Goal: Information Seeking & Learning: Learn about a topic

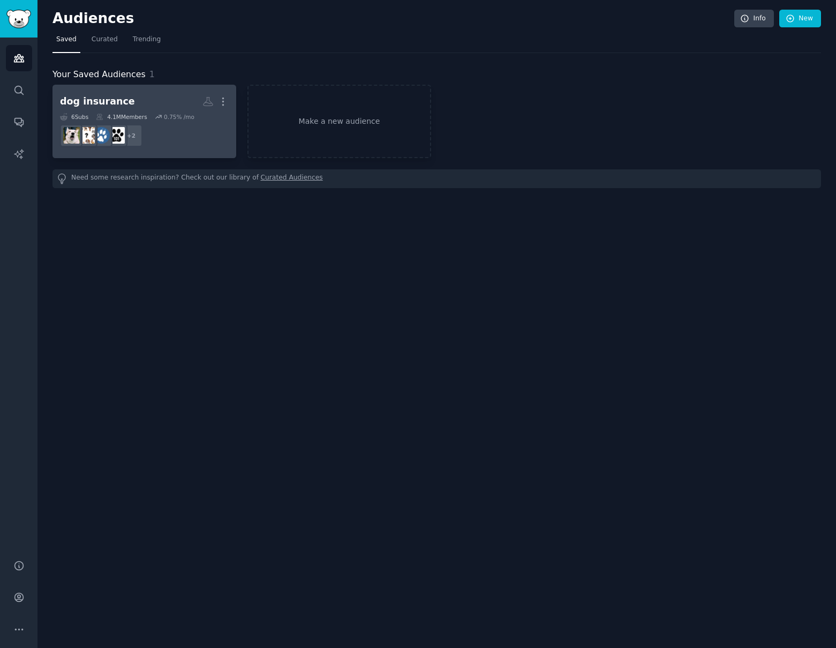
click at [121, 103] on div "dog insurance" at bounding box center [97, 101] width 75 height 13
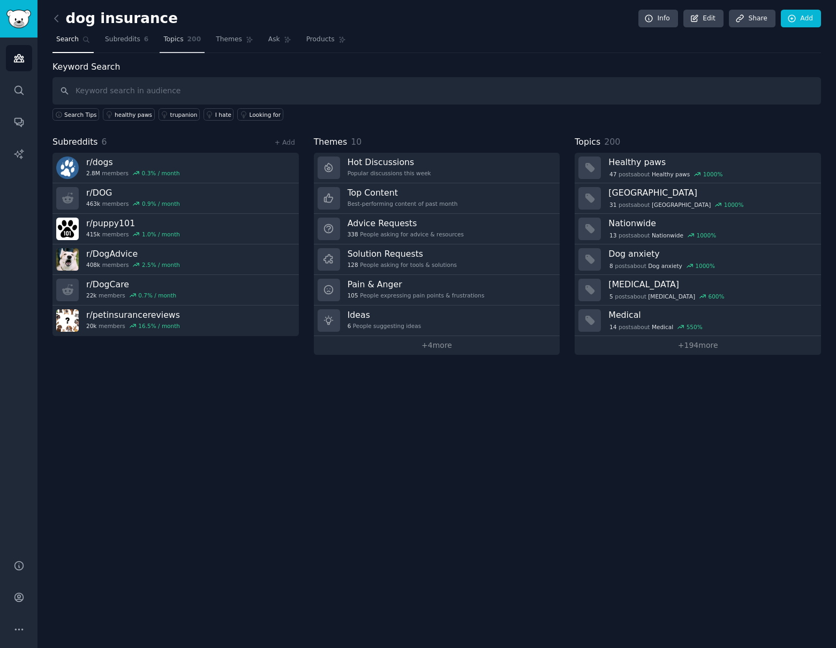
click at [193, 42] on span "200" at bounding box center [194, 40] width 14 height 10
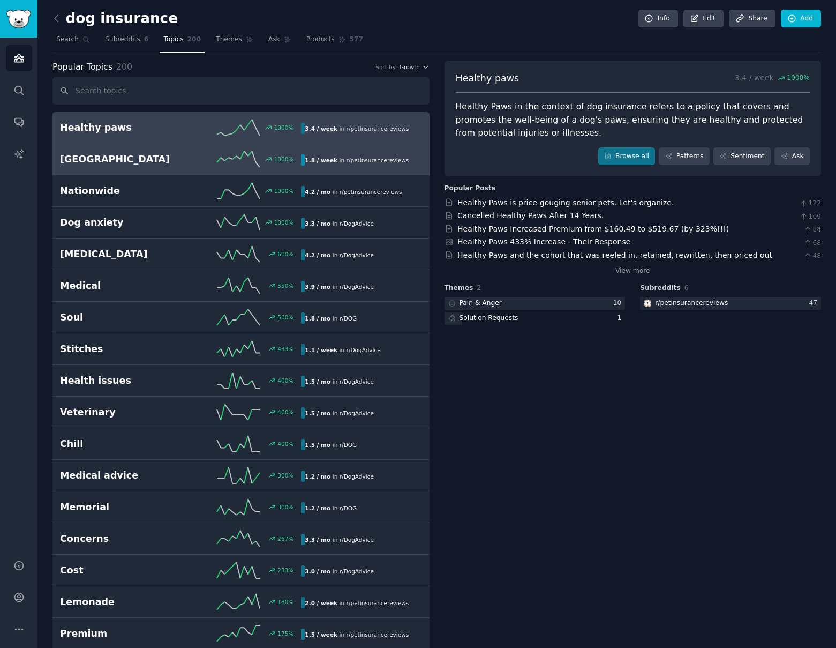
click at [162, 162] on h2 "[GEOGRAPHIC_DATA]" at bounding box center [120, 159] width 121 height 13
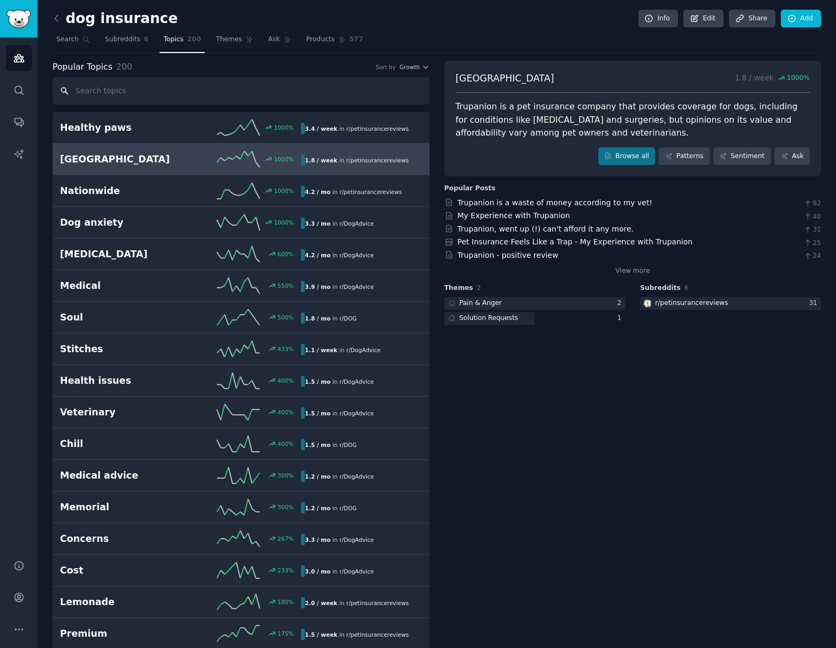
click at [128, 97] on input "text" at bounding box center [240, 90] width 377 height 27
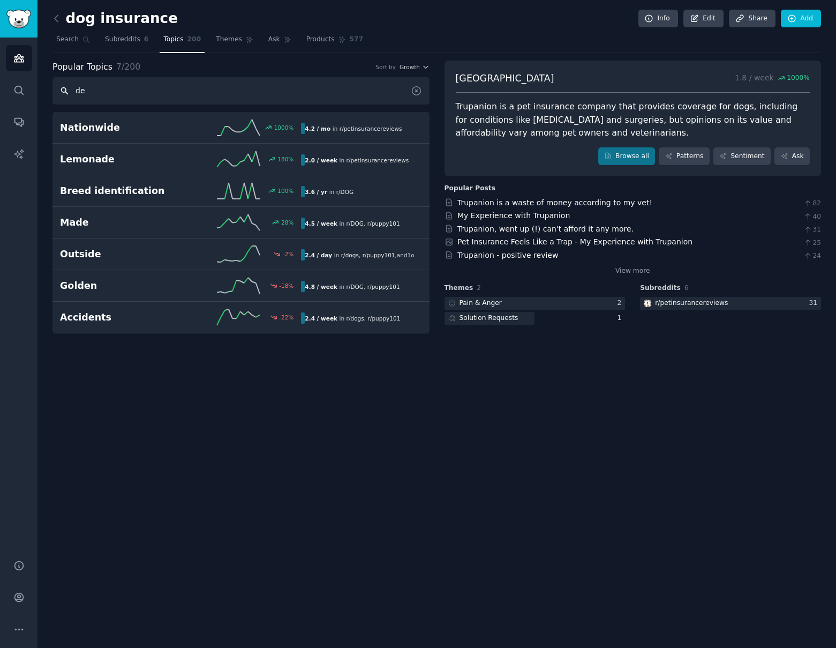
type input "d"
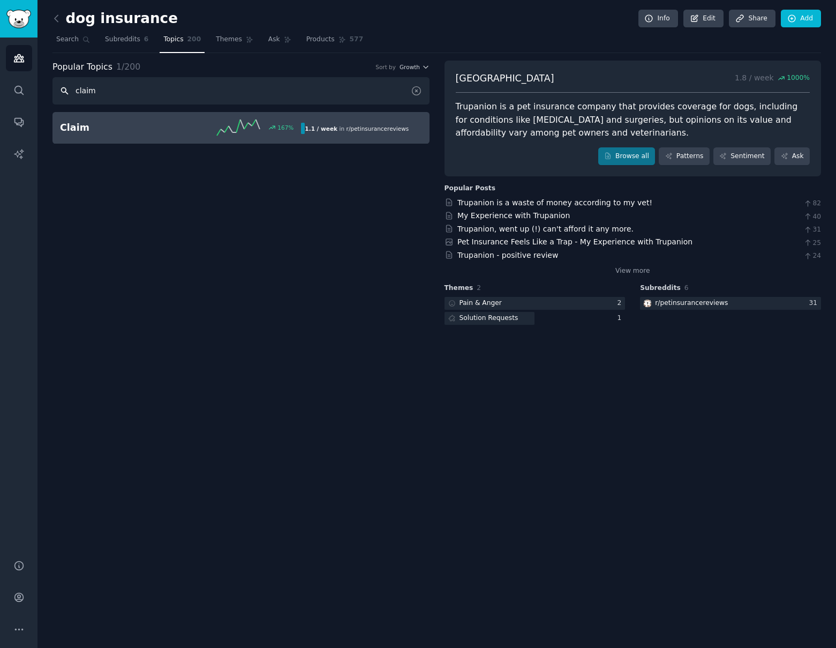
type input "claim"
click at [129, 135] on div "Claim 167 % 1.1 / week in r/ petinsurancereviews" at bounding box center [241, 127] width 362 height 16
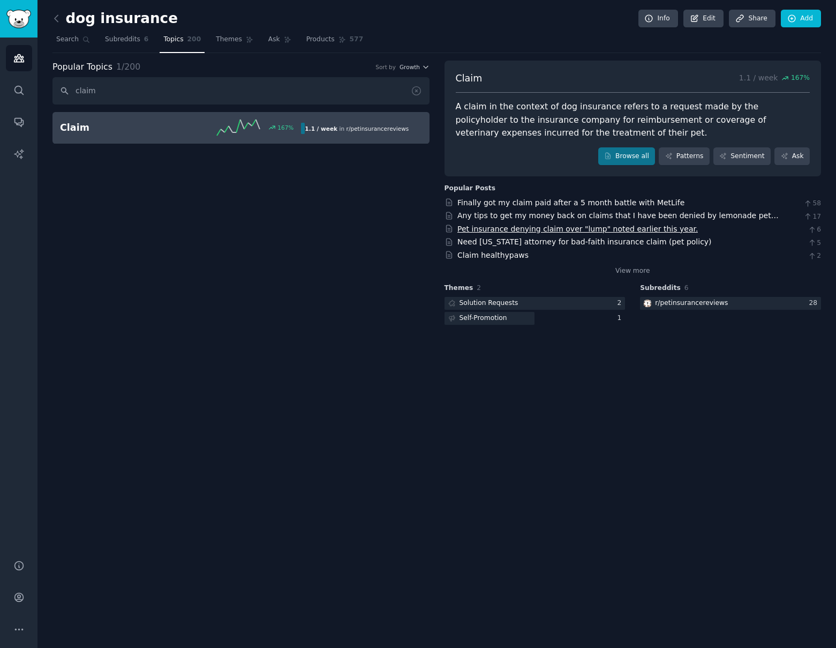
click at [569, 227] on link "Pet insurance denying claim over "lump" noted earlier this year." at bounding box center [577, 228] width 241 height 9
click at [554, 226] on link "Pet insurance denying claim over "lump" noted earlier this year." at bounding box center [577, 228] width 241 height 9
